Goal: Information Seeking & Learning: Learn about a topic

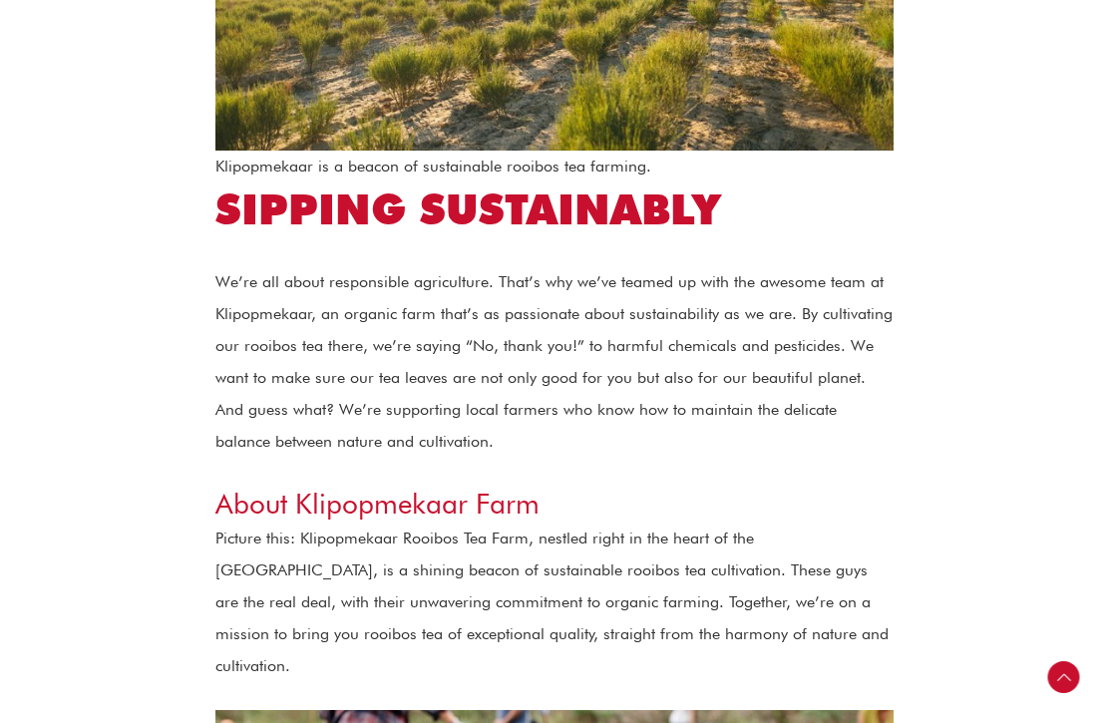
scroll to position [1064, 0]
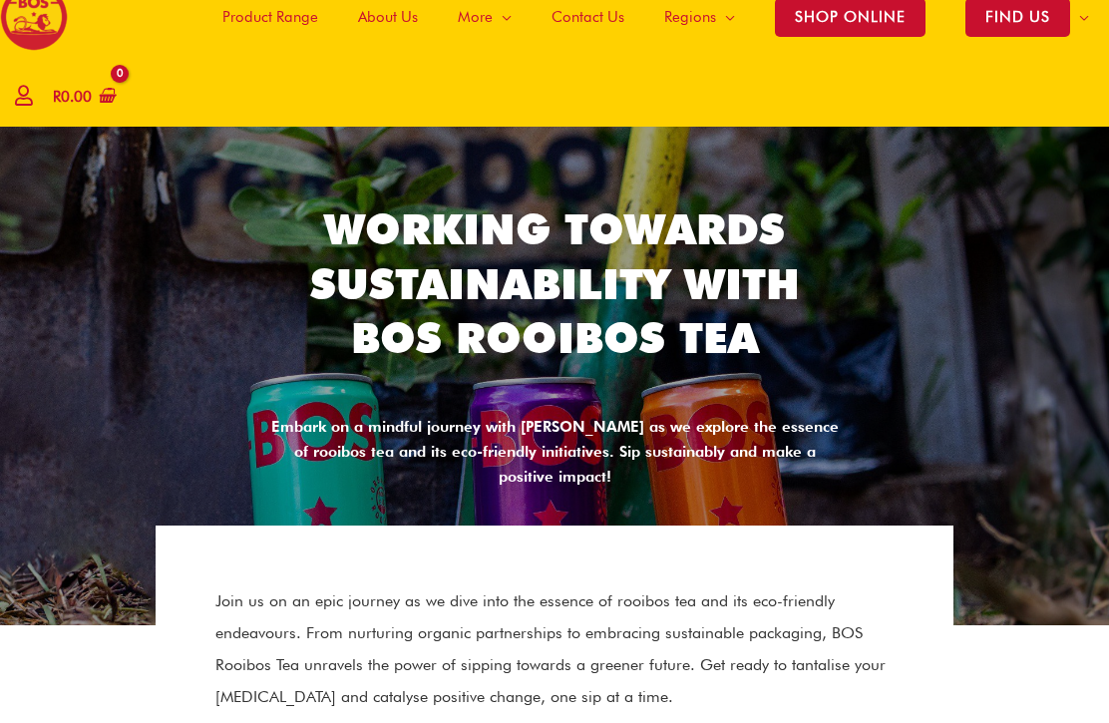
scroll to position [0, 0]
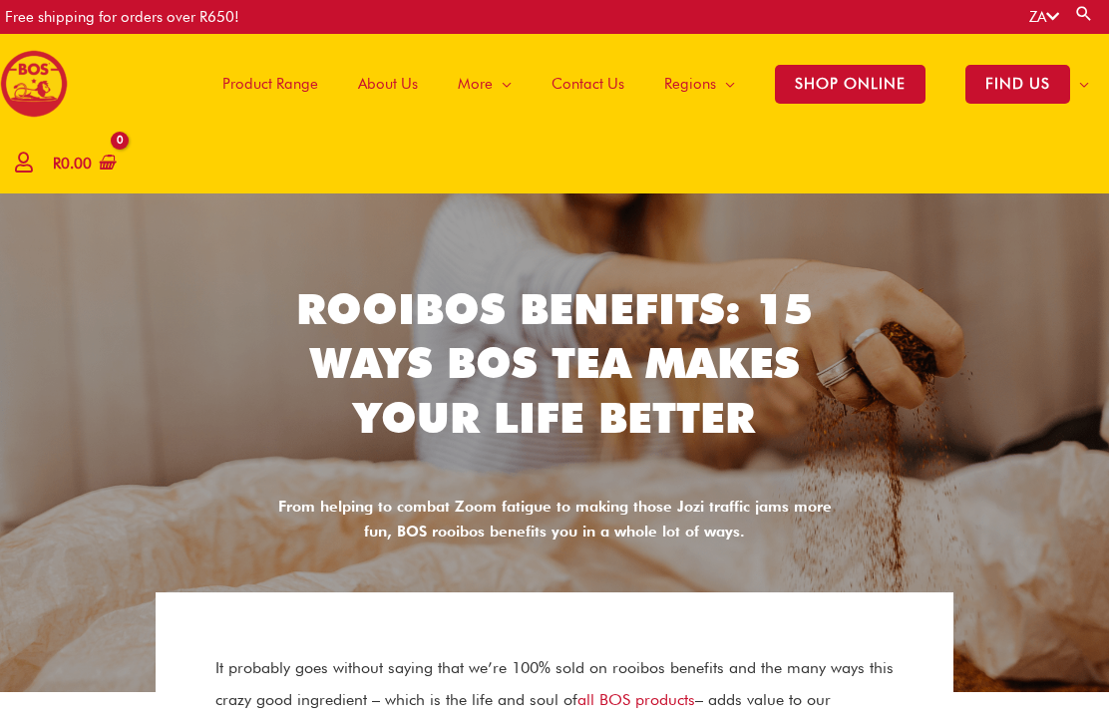
click at [902, 179] on div "Main Menu Product Range About Us More Menu Toggle The Magic of Rooibos Make it …" at bounding box center [554, 114] width 1109 height 160
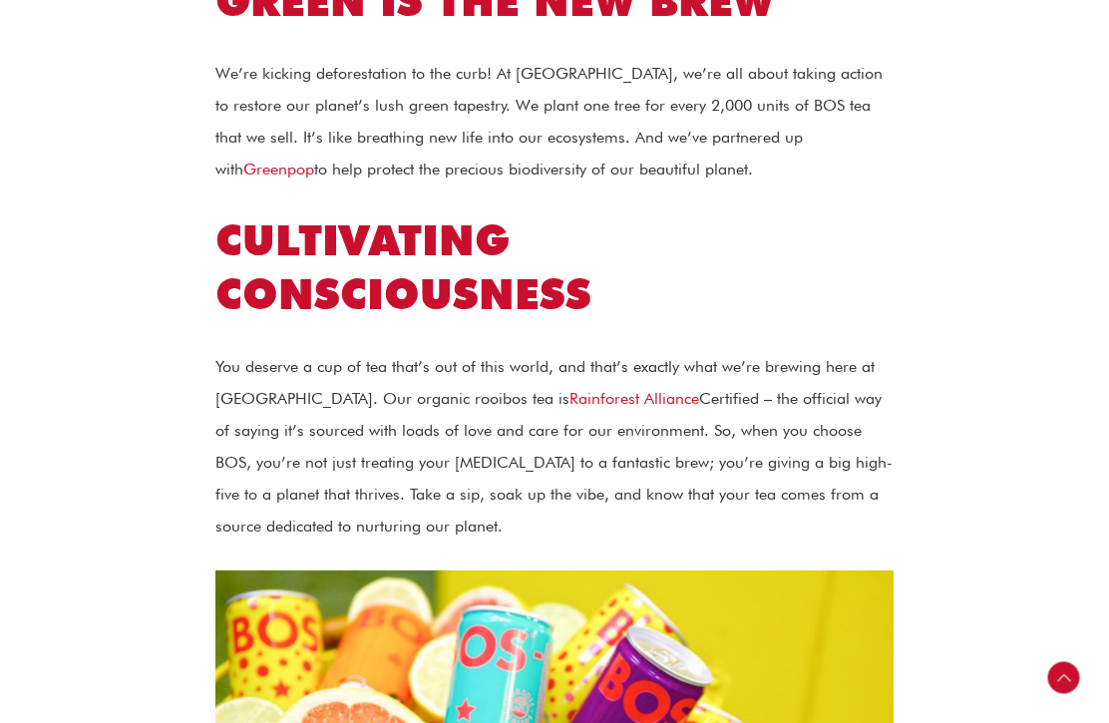
scroll to position [2821, 0]
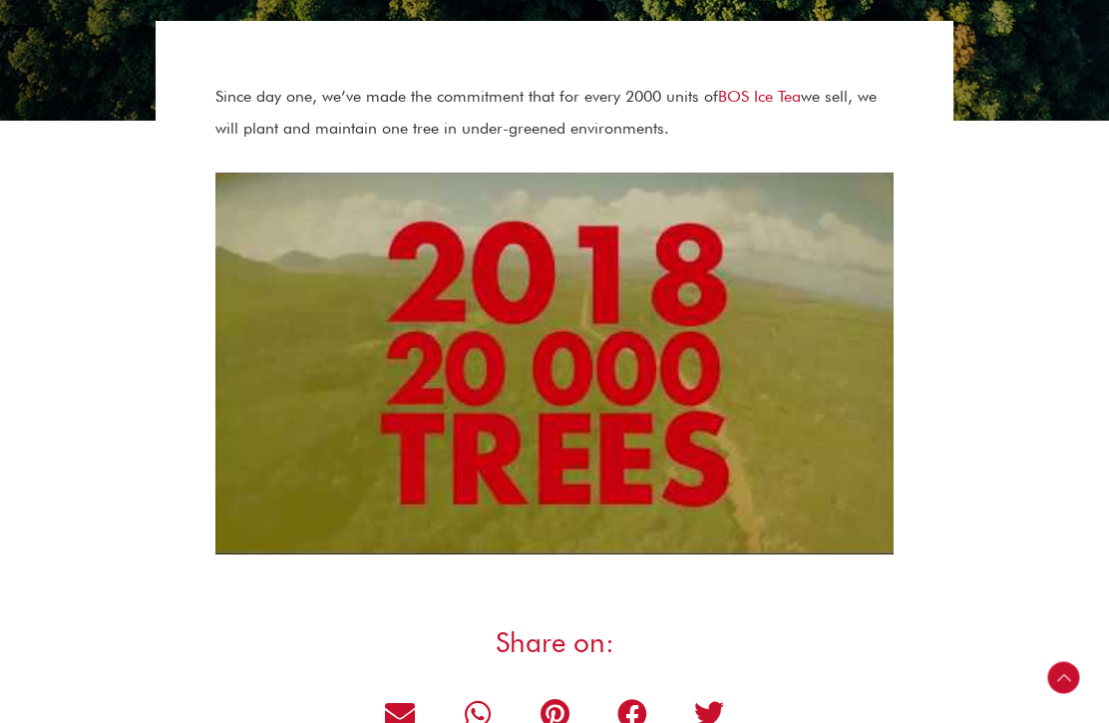
scroll to position [557, 0]
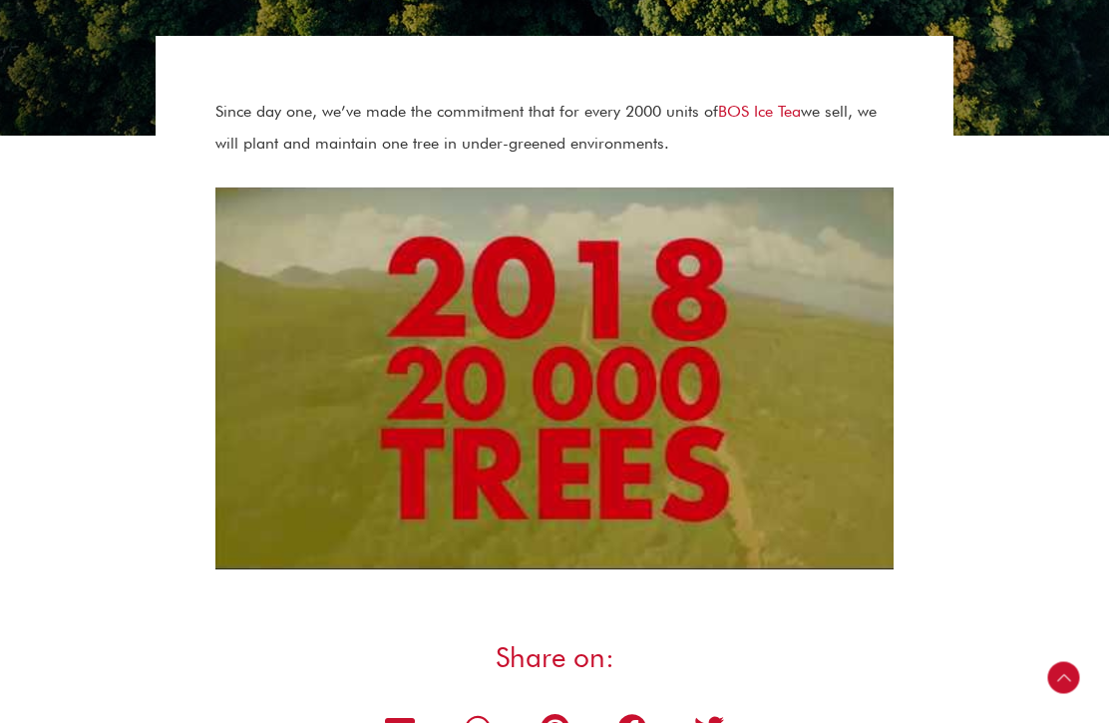
click at [561, 364] on button "Play Youtube video" at bounding box center [555, 379] width 678 height 382
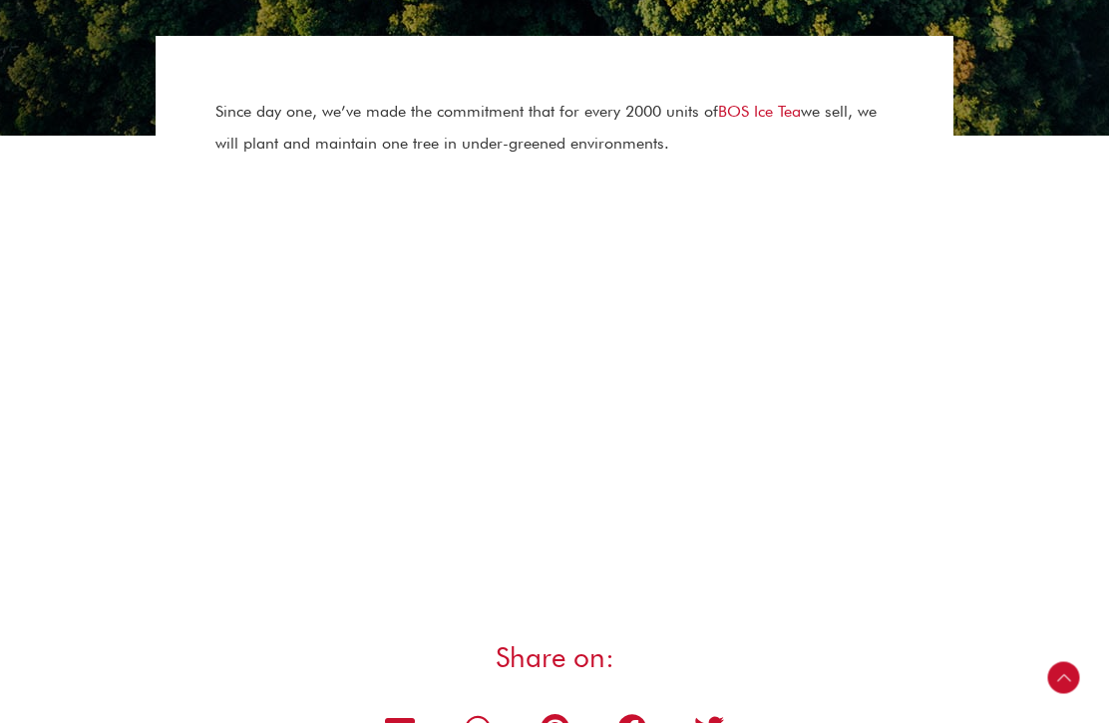
scroll to position [519, 0]
